Goal: Information Seeking & Learning: Learn about a topic

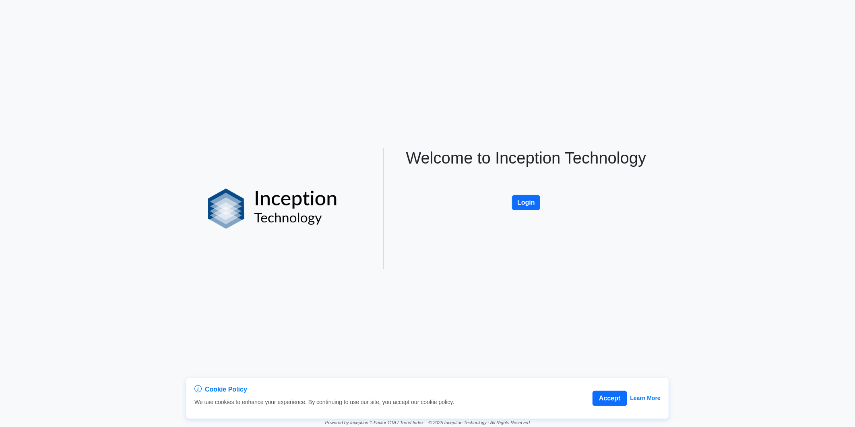
drag, startPoint x: 527, startPoint y: 202, endPoint x: 448, endPoint y: 207, distance: 79.8
click at [527, 202] on button "Login" at bounding box center [526, 202] width 28 height 15
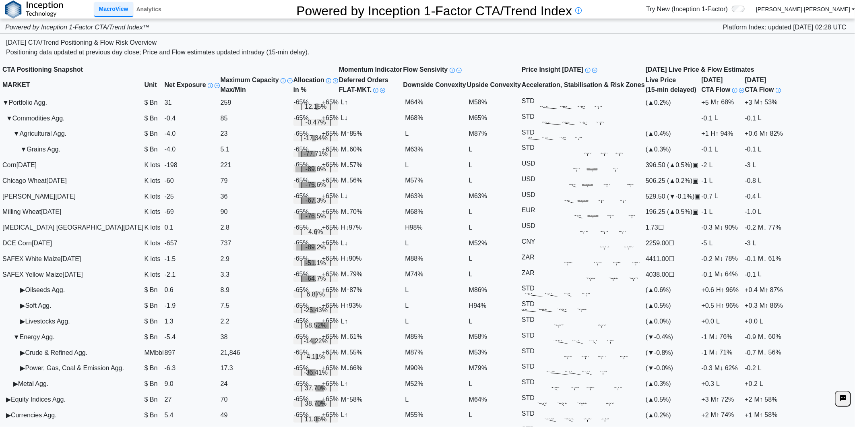
click at [166, 13] on div at bounding box center [168, 9] width 6 height 18
click at [156, 8] on link "Analytics" at bounding box center [148, 9] width 31 height 14
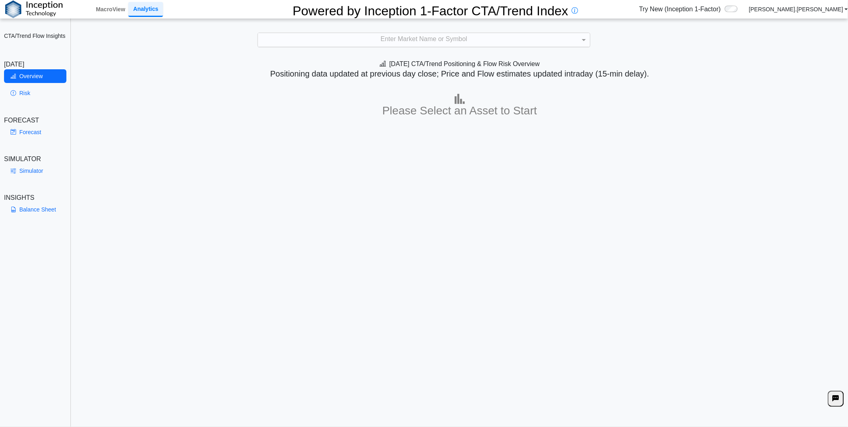
click at [339, 43] on div "Enter Market Name or Symbol" at bounding box center [424, 40] width 332 height 14
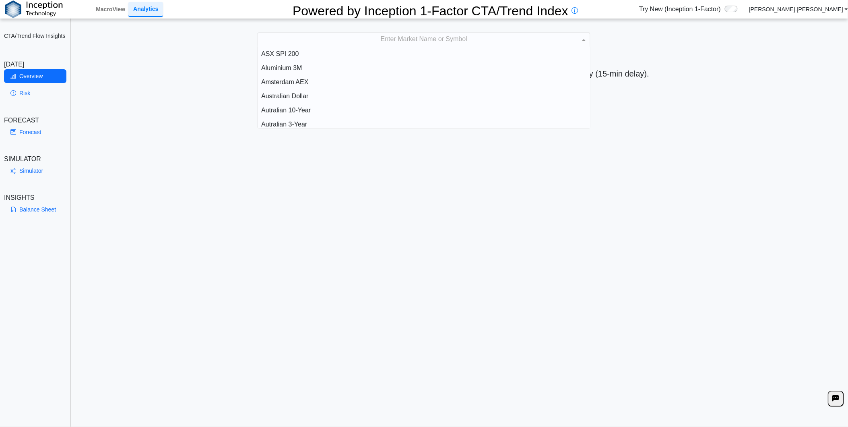
scroll to position [74, 325]
click at [318, 42] on div "Enter Market Name or Symbol" at bounding box center [424, 40] width 332 height 14
type input "****"
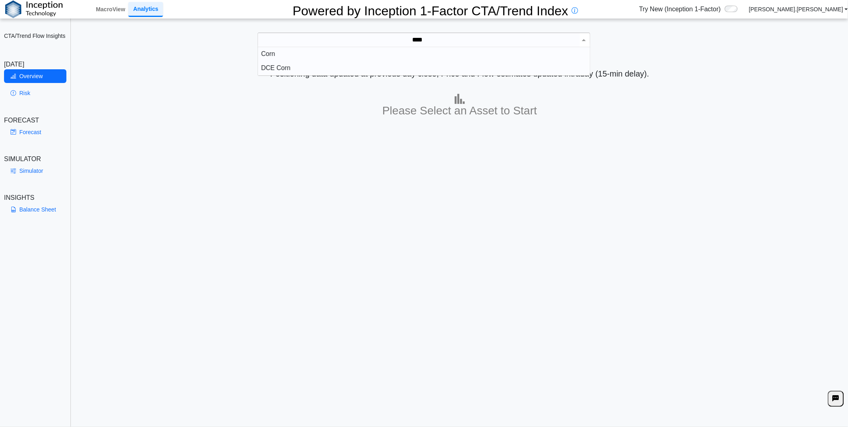
click at [321, 55] on div "Corn" at bounding box center [424, 54] width 332 height 14
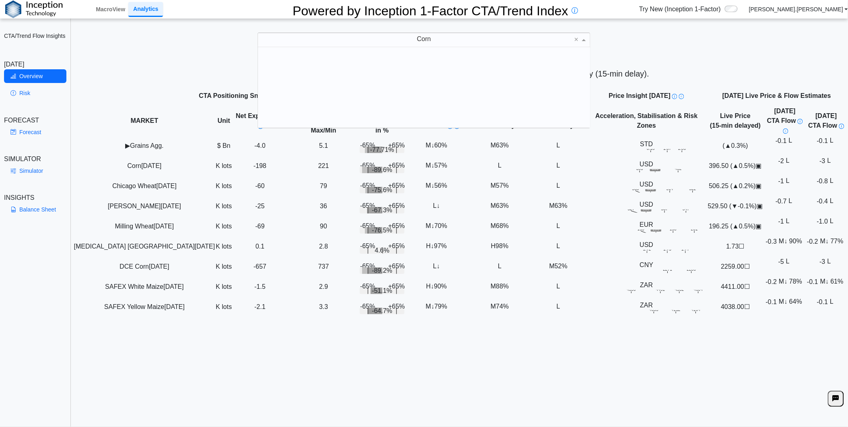
scroll to position [74, 325]
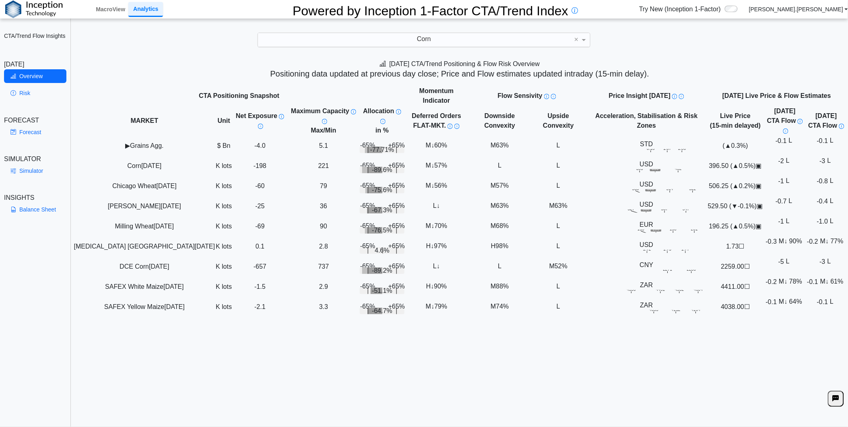
click at [123, 48] on div "**********" at bounding box center [424, 218] width 848 height 436
click at [37, 91] on link "Risk" at bounding box center [35, 93] width 62 height 14
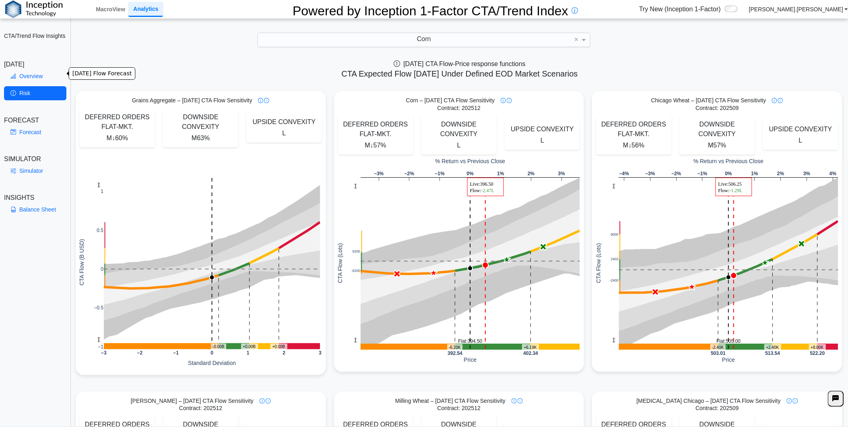
click at [41, 73] on link "Overview" at bounding box center [35, 76] width 62 height 14
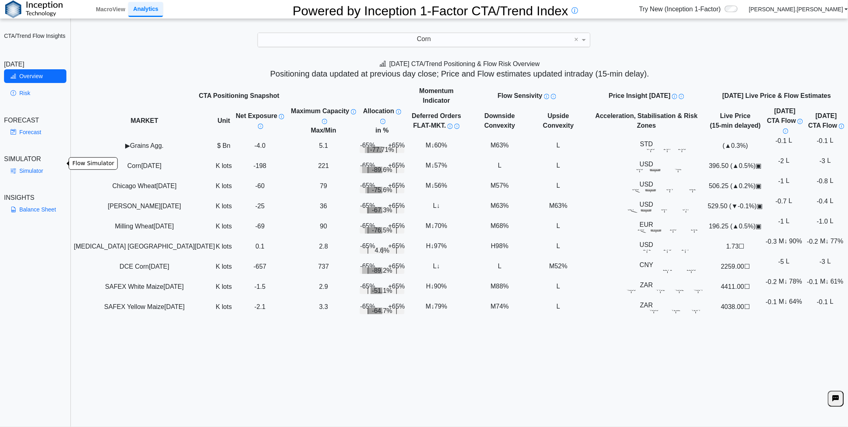
click at [35, 165] on link "Simulator" at bounding box center [35, 171] width 62 height 14
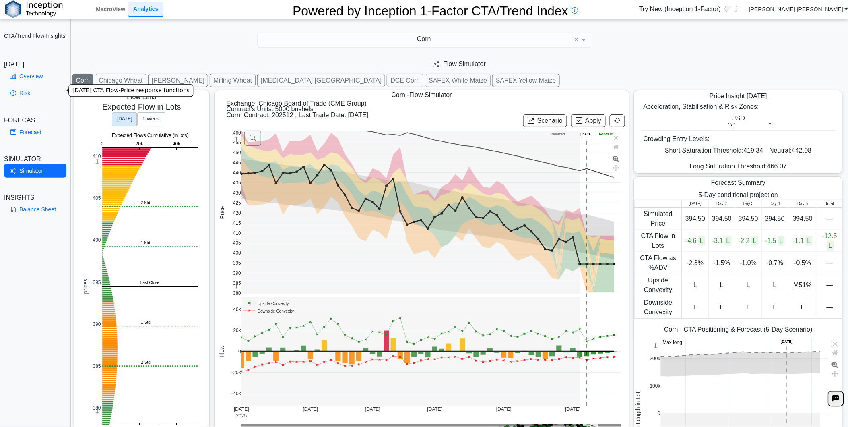
click at [35, 94] on link "Risk" at bounding box center [35, 93] width 62 height 14
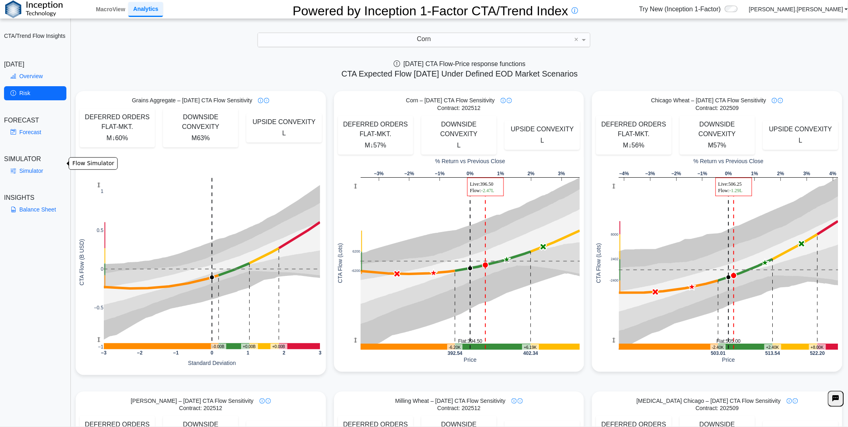
click at [41, 164] on link "Simulator" at bounding box center [35, 171] width 62 height 14
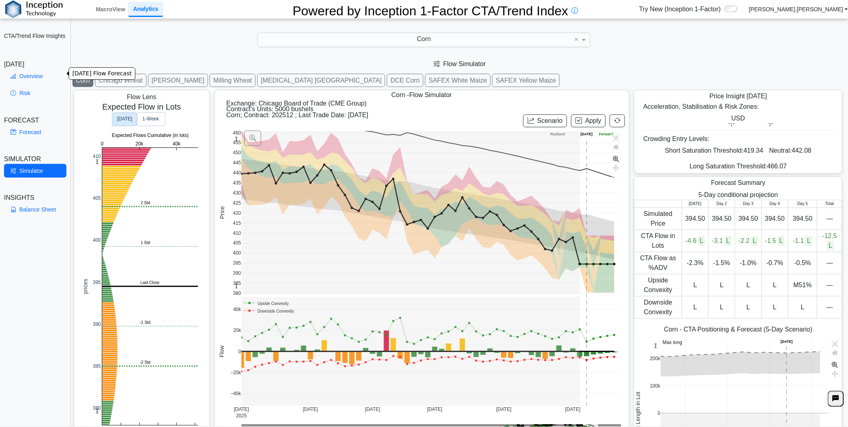
click at [42, 72] on link "Overview" at bounding box center [35, 76] width 62 height 14
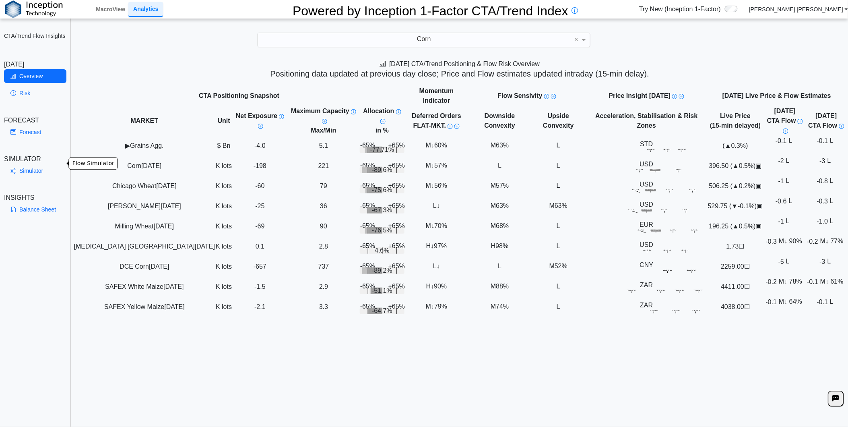
drag, startPoint x: 46, startPoint y: 161, endPoint x: 47, endPoint y: 165, distance: 4.5
click at [46, 164] on link "Simulator" at bounding box center [35, 171] width 62 height 14
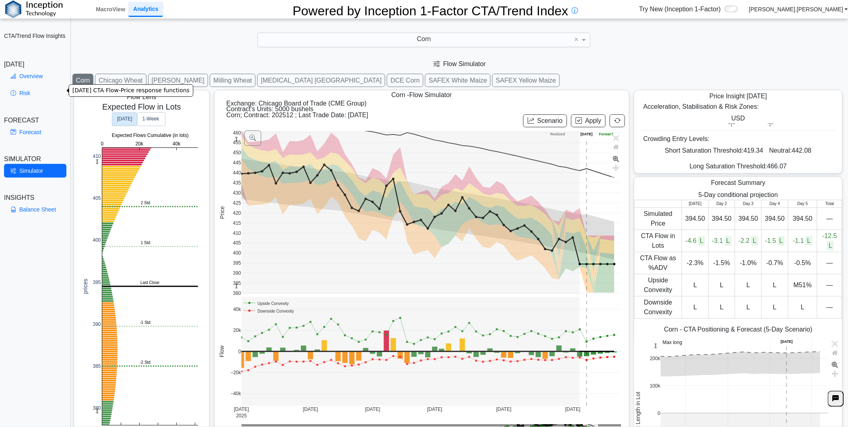
click at [33, 93] on link "Risk" at bounding box center [35, 93] width 62 height 14
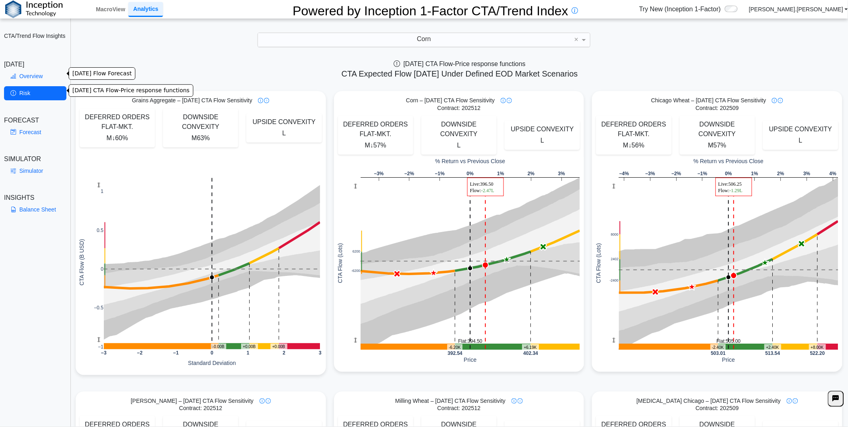
click at [31, 76] on link "Overview" at bounding box center [35, 76] width 62 height 14
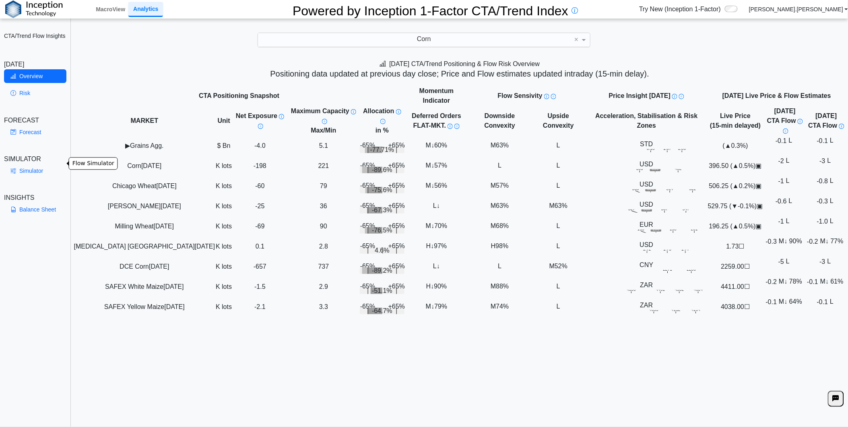
click at [38, 164] on link "Simulator" at bounding box center [35, 171] width 62 height 14
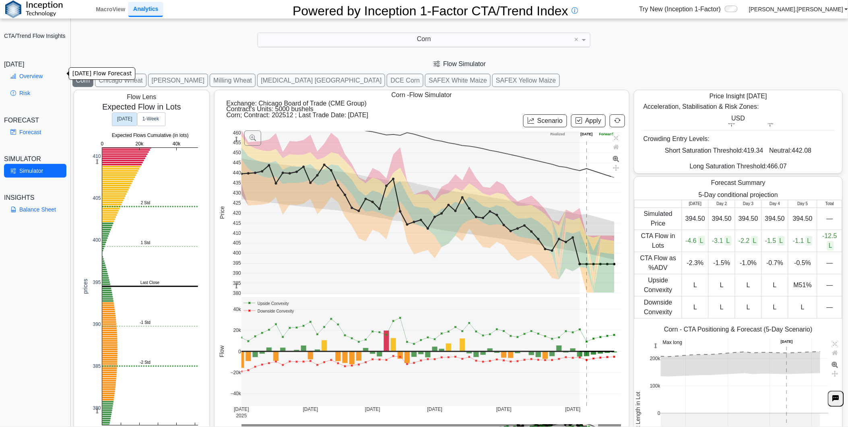
click at [39, 69] on link "Overview" at bounding box center [35, 76] width 62 height 14
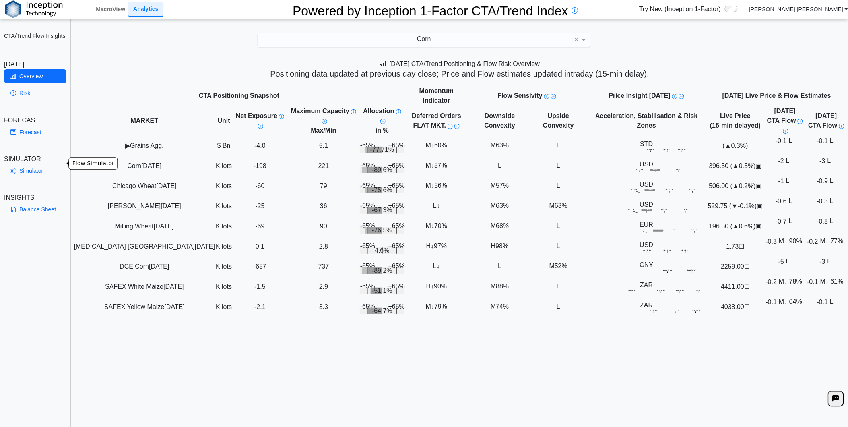
click at [36, 168] on link "Simulator" at bounding box center [35, 171] width 62 height 14
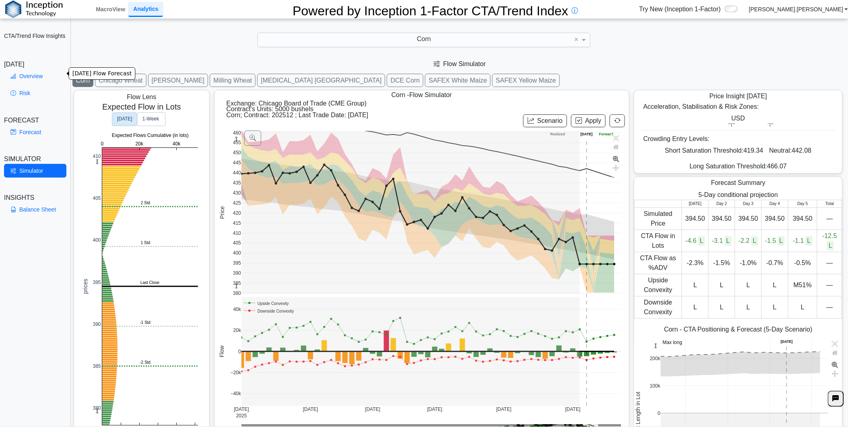
click at [41, 71] on link "Overview" at bounding box center [35, 76] width 62 height 14
